Goal: Obtain resource: Download file/media

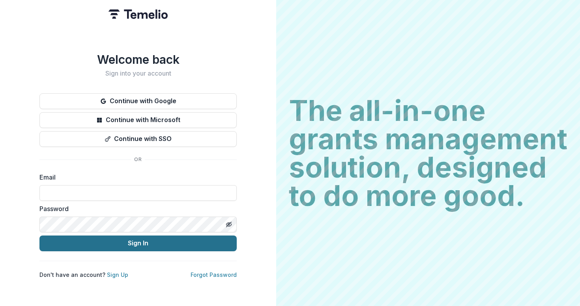
type input "**********"
click at [129, 243] on button "Sign In" at bounding box center [137, 244] width 197 height 16
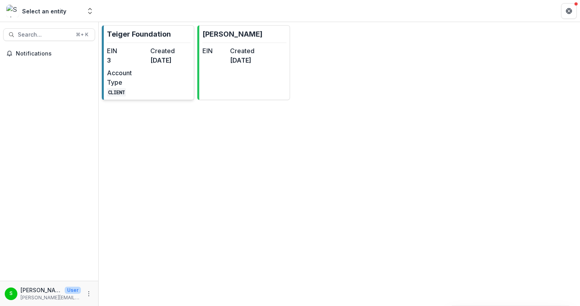
click at [140, 67] on div "EIN 3 Created [DATE] Account Type CLIENT" at bounding box center [149, 71] width 84 height 50
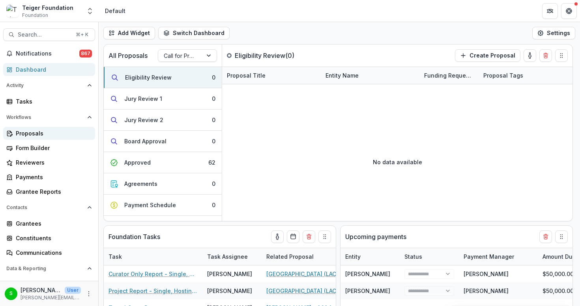
click at [34, 138] on link "Proposals" at bounding box center [49, 133] width 92 height 13
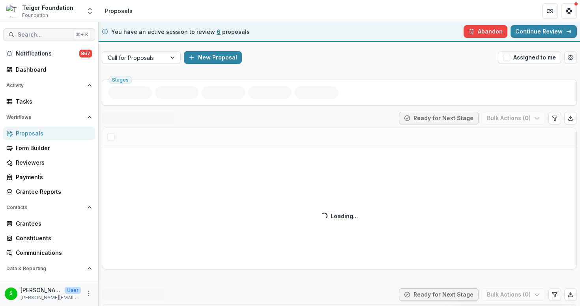
click at [51, 39] on button "Search... ⌘ + K" at bounding box center [49, 34] width 92 height 13
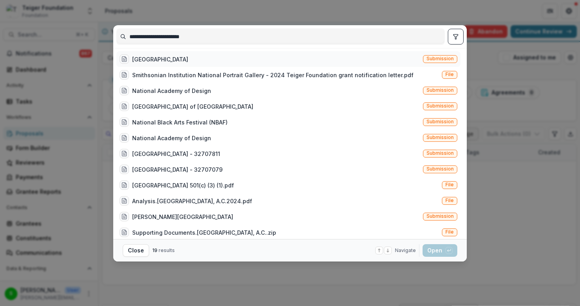
type input "**********"
click at [188, 60] on div "[GEOGRAPHIC_DATA]" at bounding box center [160, 59] width 56 height 8
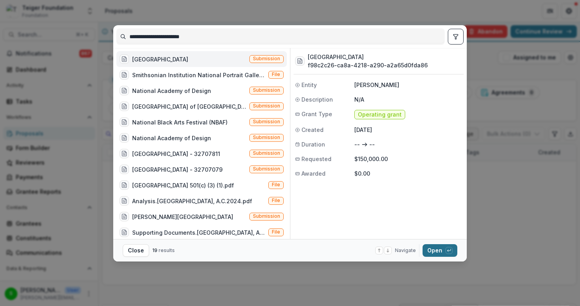
click at [425, 252] on button "Open with enter key" at bounding box center [439, 251] width 35 height 13
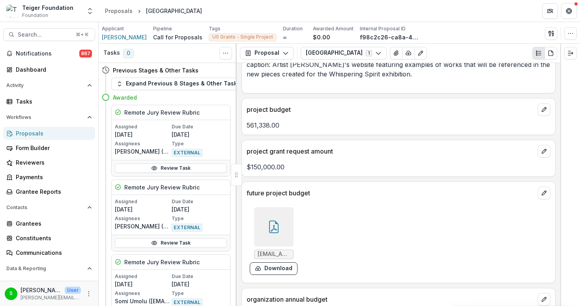
scroll to position [4114, 0]
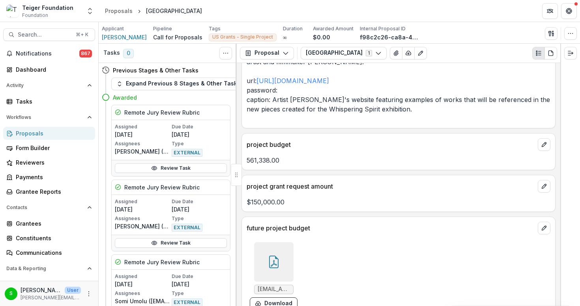
click at [276, 243] on div at bounding box center [273, 262] width 39 height 39
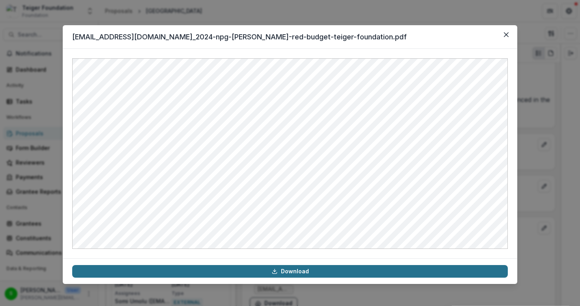
click at [298, 272] on link "Download" at bounding box center [289, 271] width 435 height 13
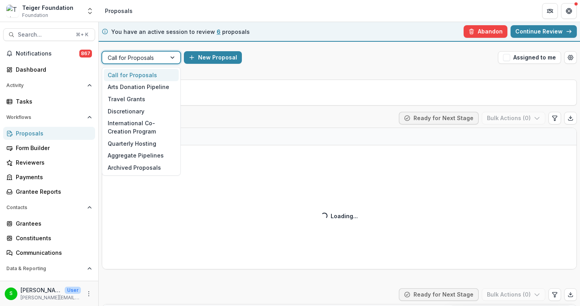
click at [158, 61] on div at bounding box center [134, 58] width 53 height 10
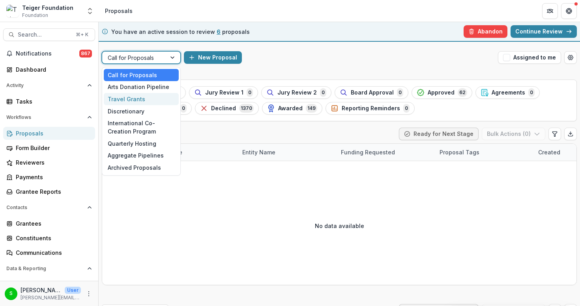
click at [145, 102] on div "Travel Grants" at bounding box center [141, 99] width 75 height 12
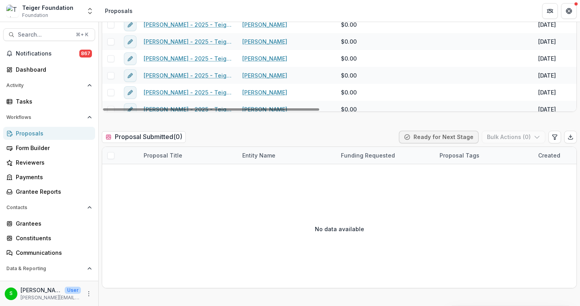
scroll to position [262, 0]
